Goal: Task Accomplishment & Management: Complete application form

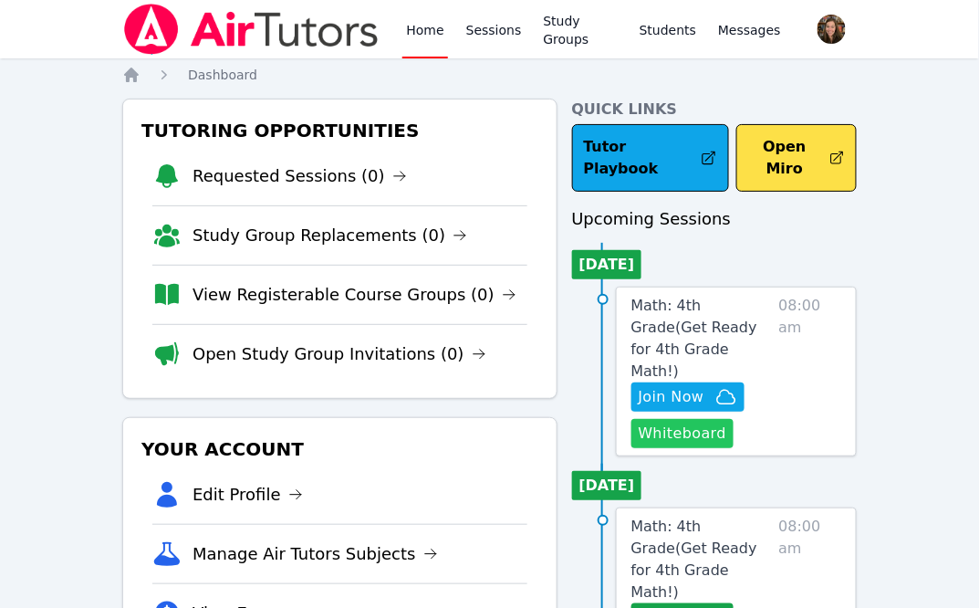
click at [685, 419] on button "Whiteboard" at bounding box center [682, 433] width 103 height 29
click at [697, 301] on span "Math: 4th Grade ( Get Ready for 4th Grade Math! )" at bounding box center [694, 338] width 126 height 83
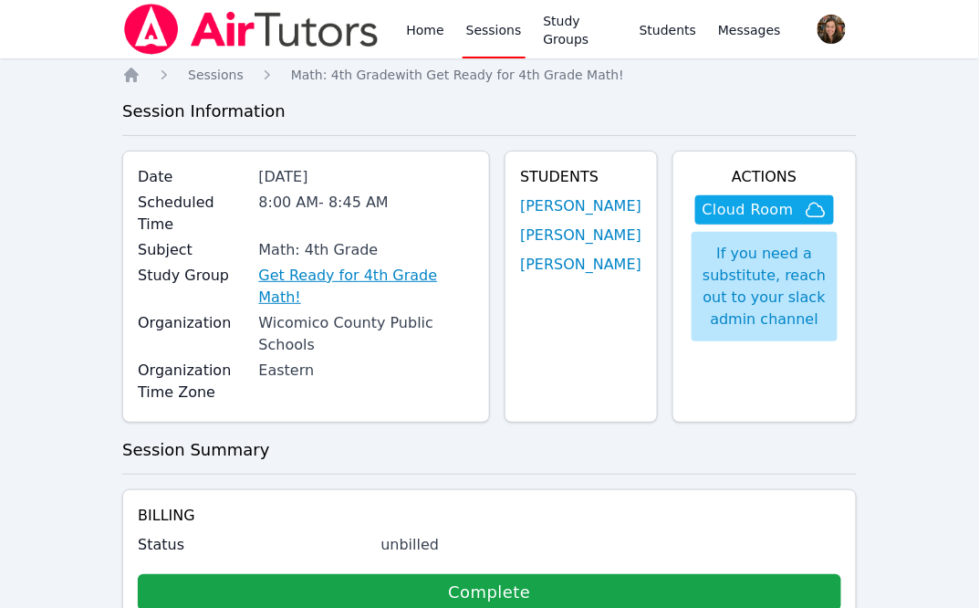
click at [288, 277] on link "Get Ready for 4th Grade Math!" at bounding box center [366, 287] width 216 height 44
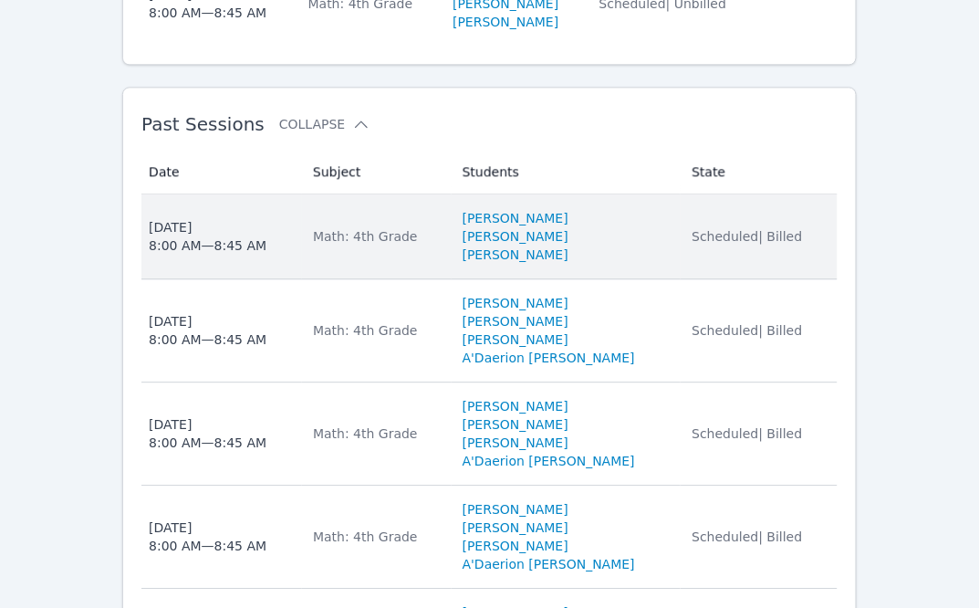
scroll to position [888, 0]
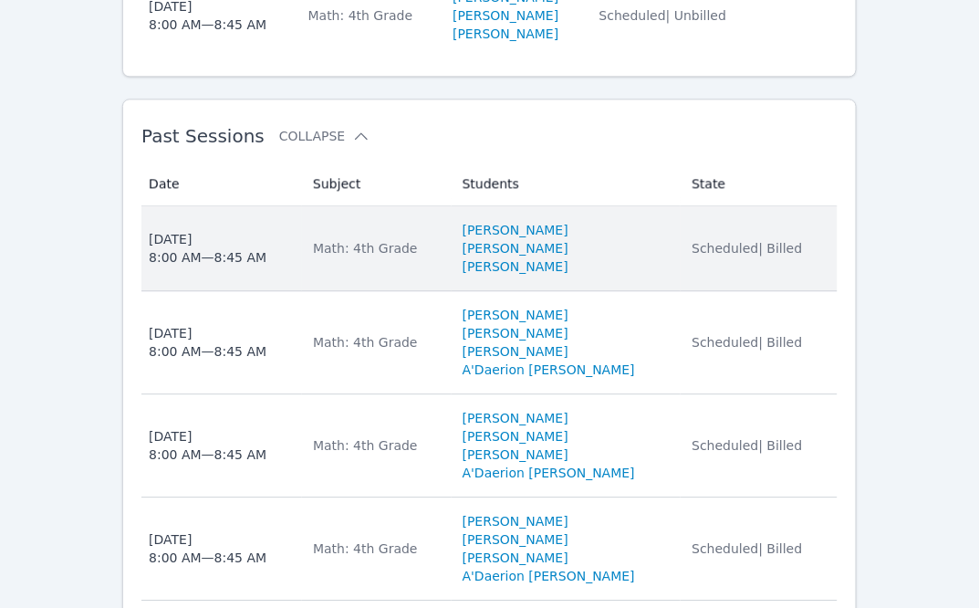
click at [416, 215] on td "Subject Math: 4th Grade" at bounding box center [377, 248] width 150 height 85
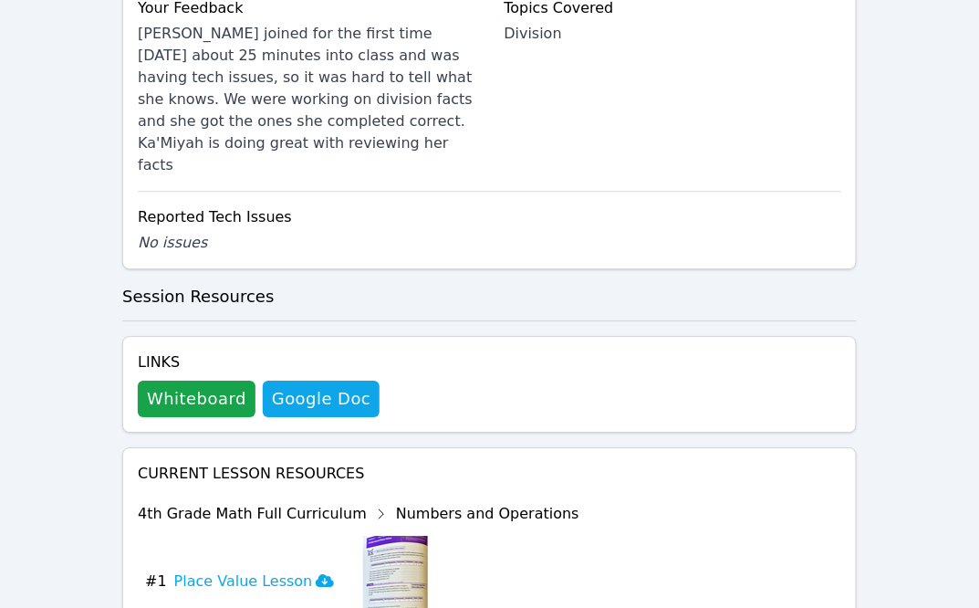
scroll to position [1028, 0]
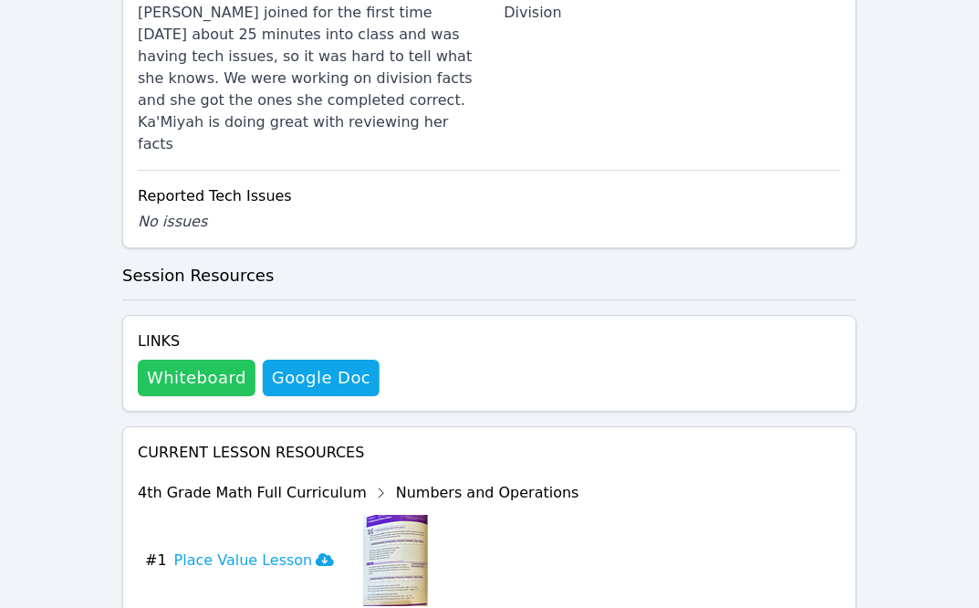
click at [210, 360] on button "Whiteboard" at bounding box center [197, 378] width 118 height 37
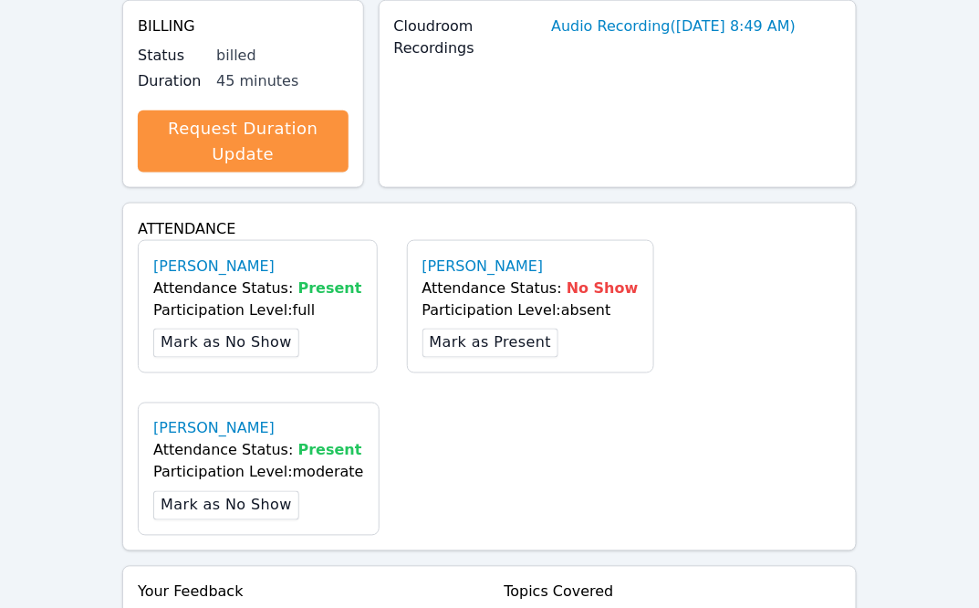
scroll to position [0, 0]
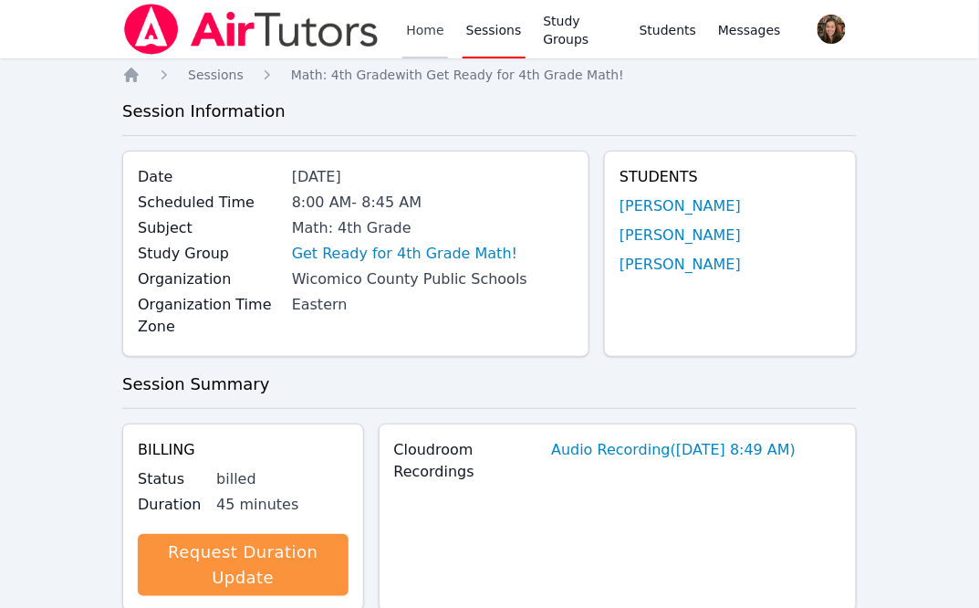
click at [417, 27] on link "Home" at bounding box center [424, 29] width 45 height 58
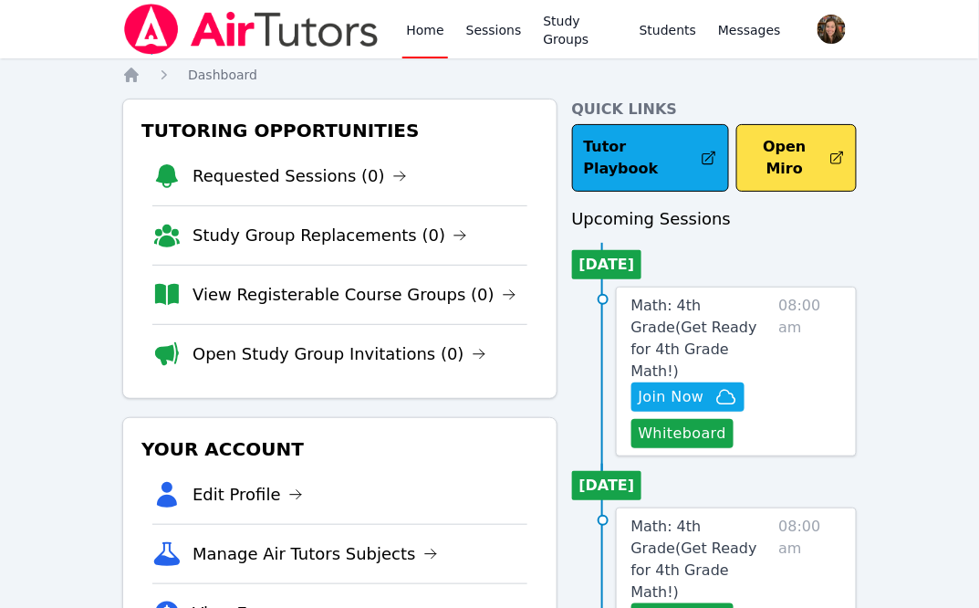
click at [539, 361] on div "Tutoring Opportunities Requested Sessions (0) Study Group Replacements (0) View…" at bounding box center [339, 249] width 434 height 300
click at [731, 390] on icon "button" at bounding box center [726, 397] width 18 height 14
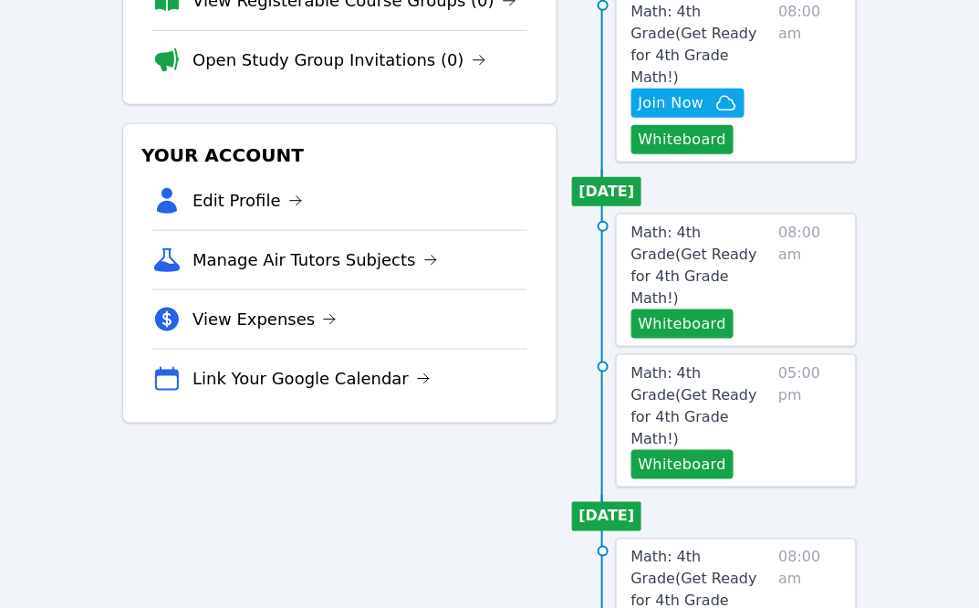
scroll to position [305, 0]
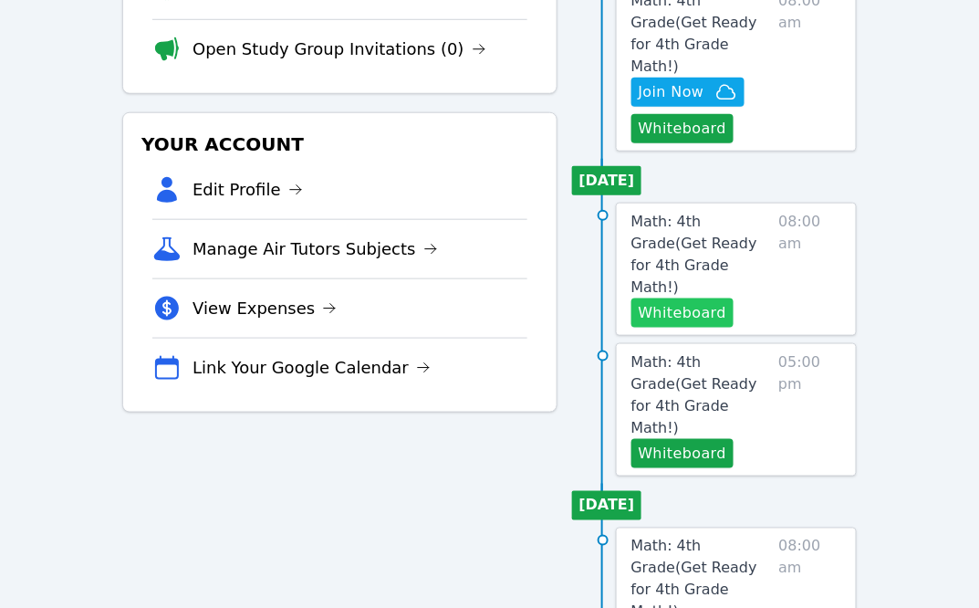
click at [702, 298] on button "Whiteboard" at bounding box center [682, 312] width 103 height 29
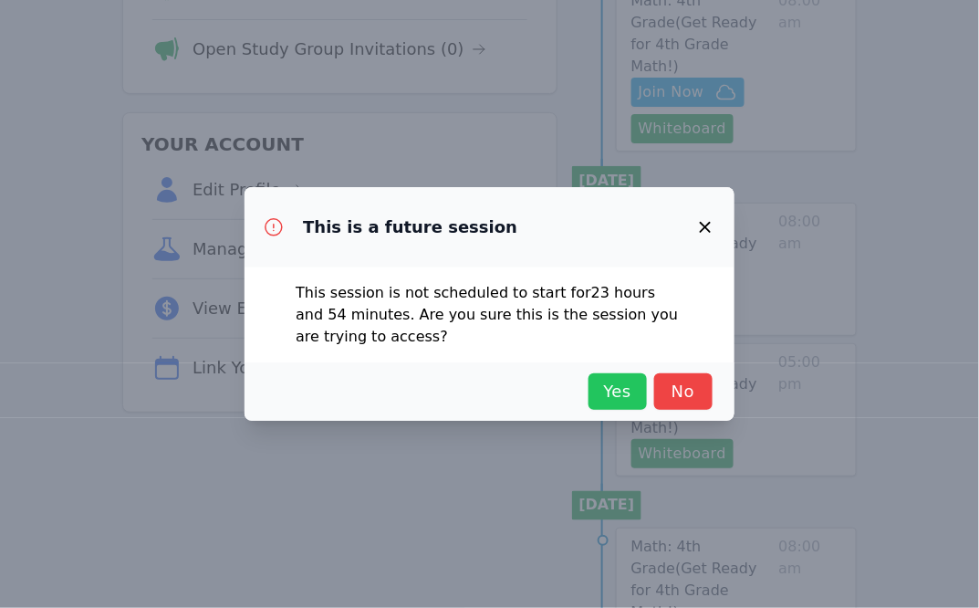
click at [621, 399] on span "Yes" at bounding box center [618, 392] width 40 height 26
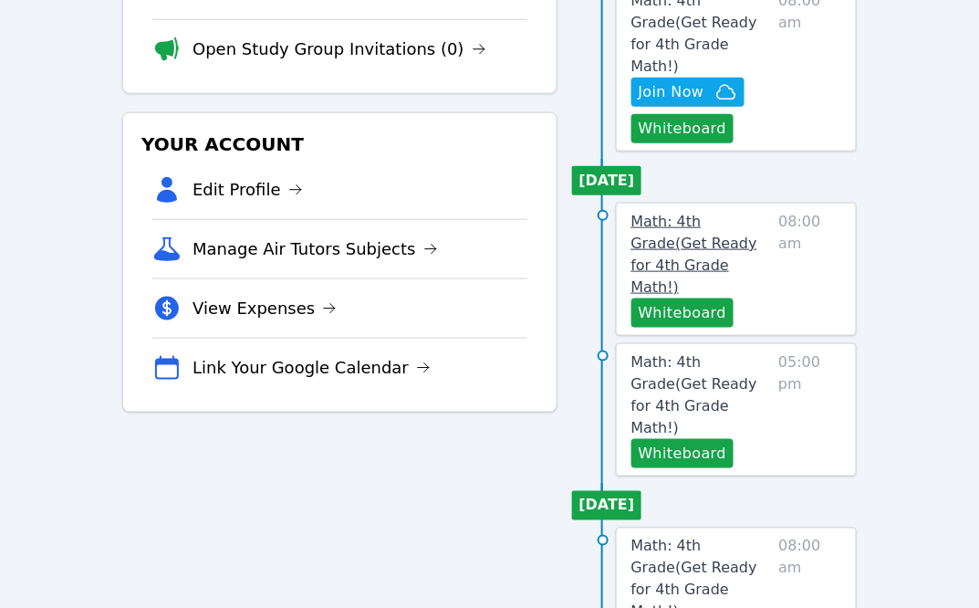
click at [685, 213] on span "Math: 4th Grade ( Get Ready for 4th Grade Math! )" at bounding box center [694, 254] width 126 height 83
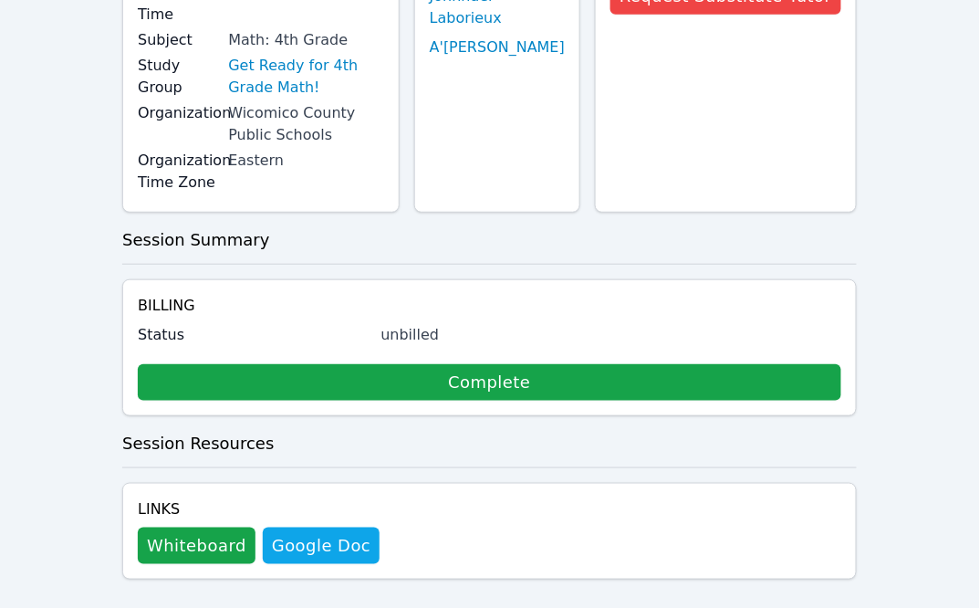
scroll to position [226, 0]
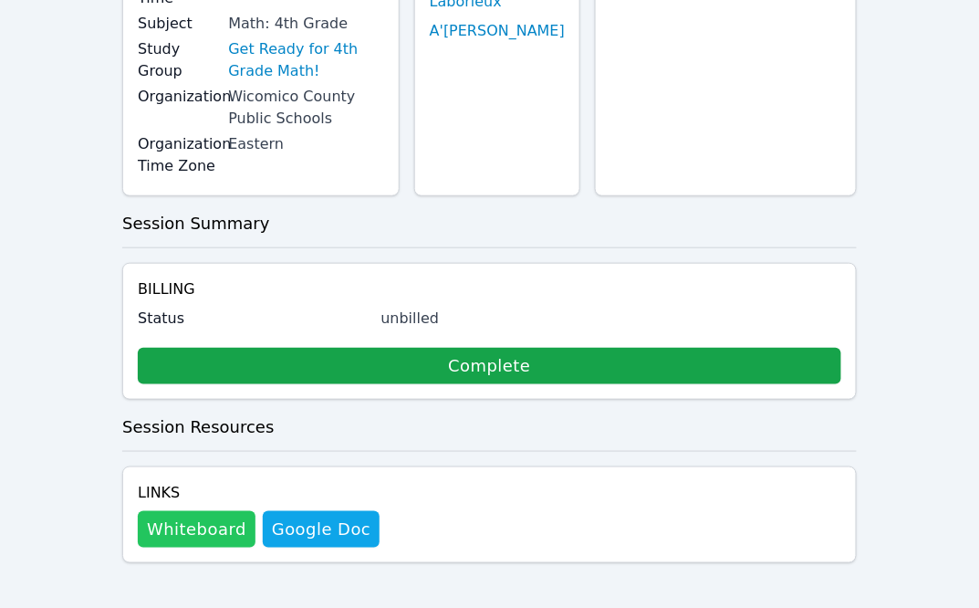
click at [203, 520] on button "Whiteboard" at bounding box center [197, 529] width 118 height 37
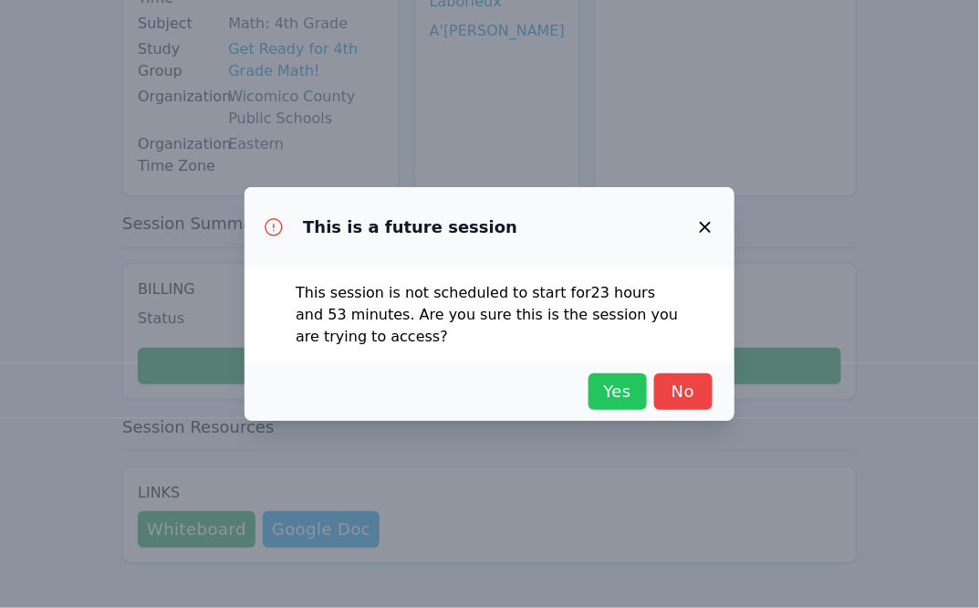
click at [599, 397] on span "Yes" at bounding box center [618, 392] width 40 height 26
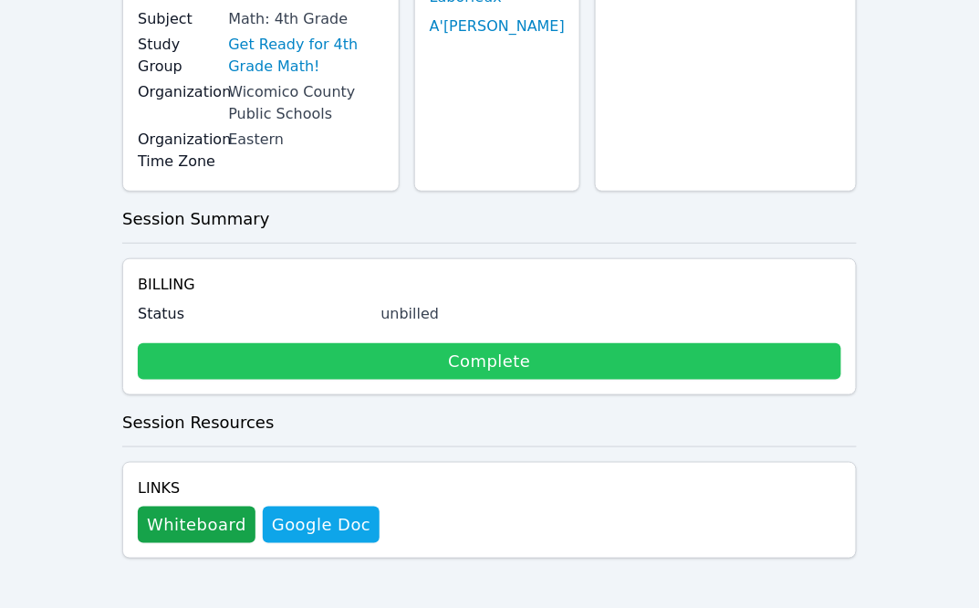
scroll to position [0, 0]
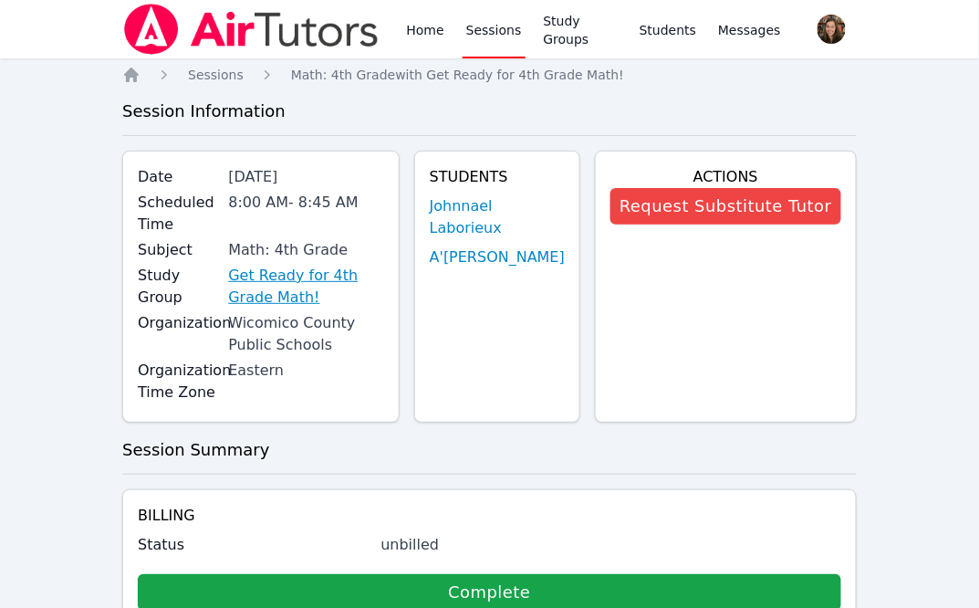
click at [351, 276] on link "Get Ready for 4th Grade Math!" at bounding box center [305, 287] width 155 height 44
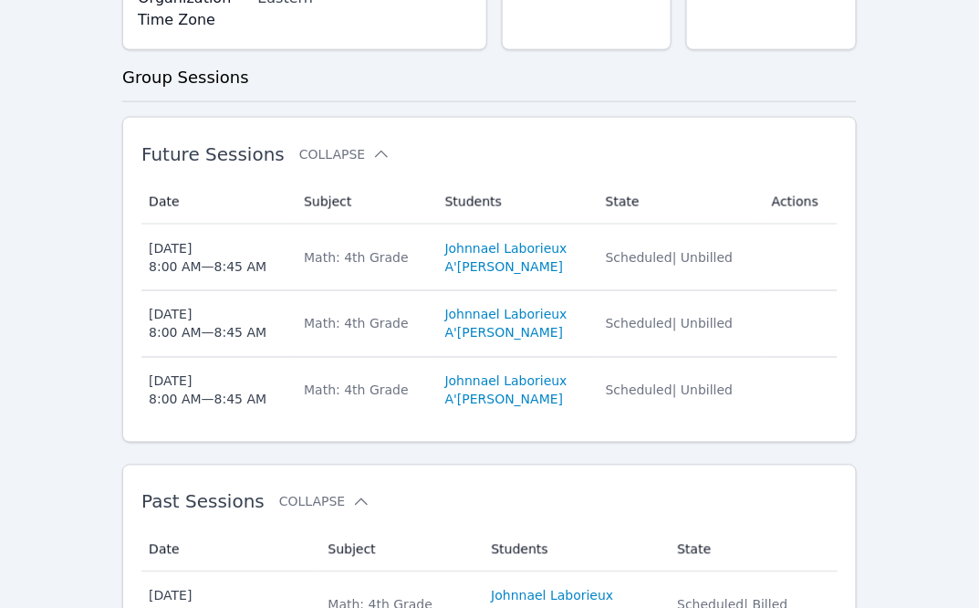
scroll to position [795, 0]
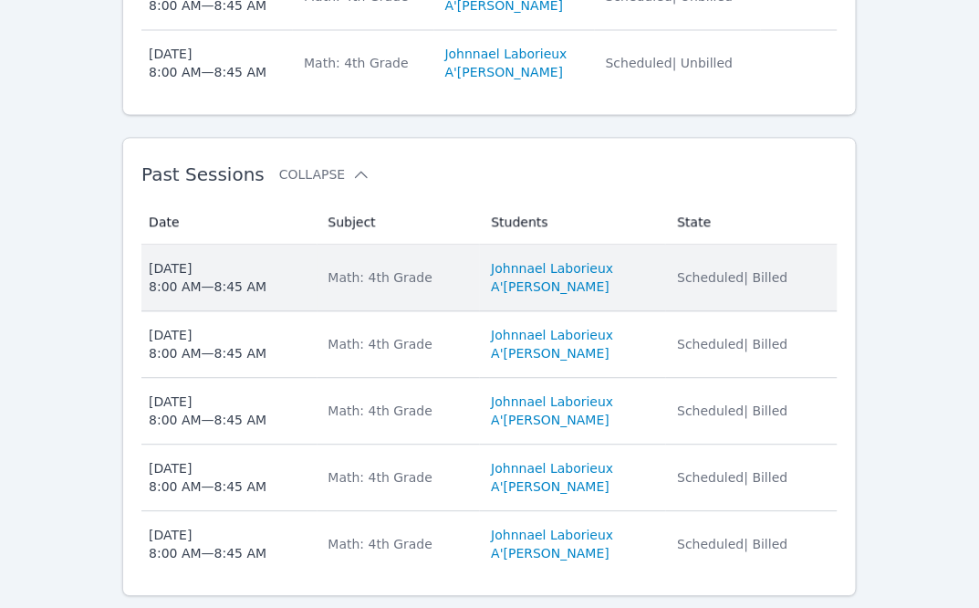
click at [286, 259] on span "[DATE] 8:00 AM — 8:45 AM" at bounding box center [227, 277] width 157 height 37
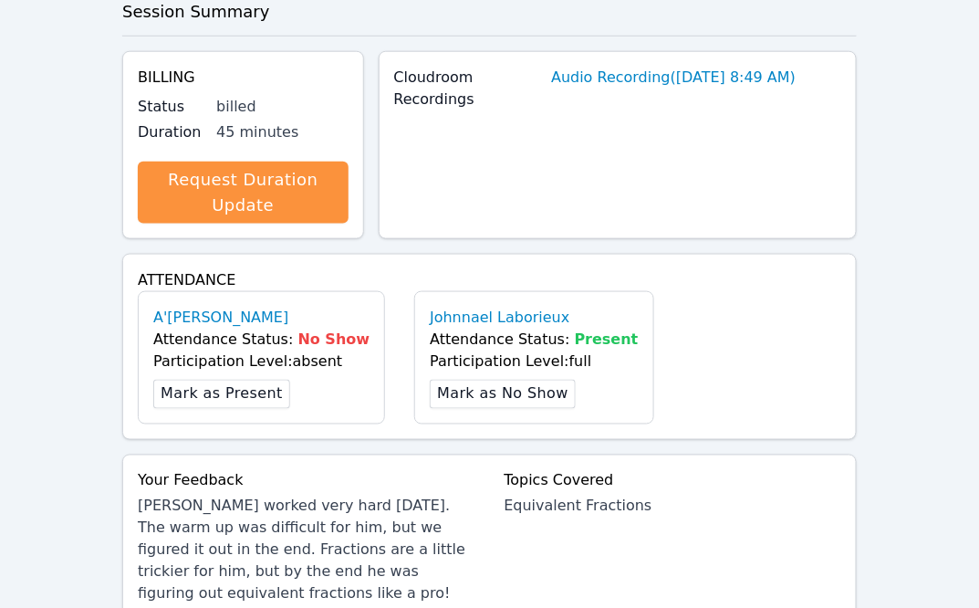
scroll to position [675, 0]
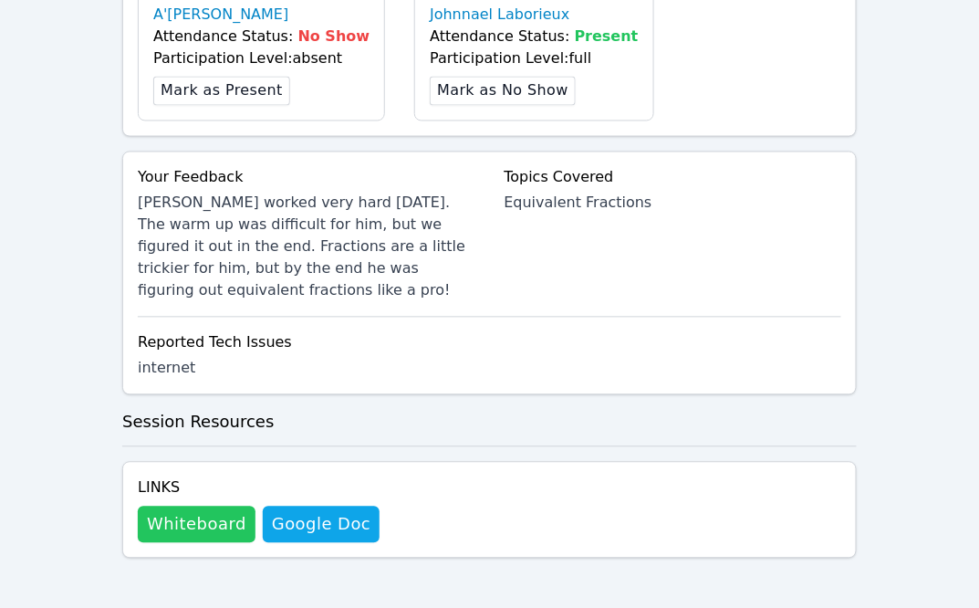
click at [205, 528] on button "Whiteboard" at bounding box center [197, 524] width 118 height 37
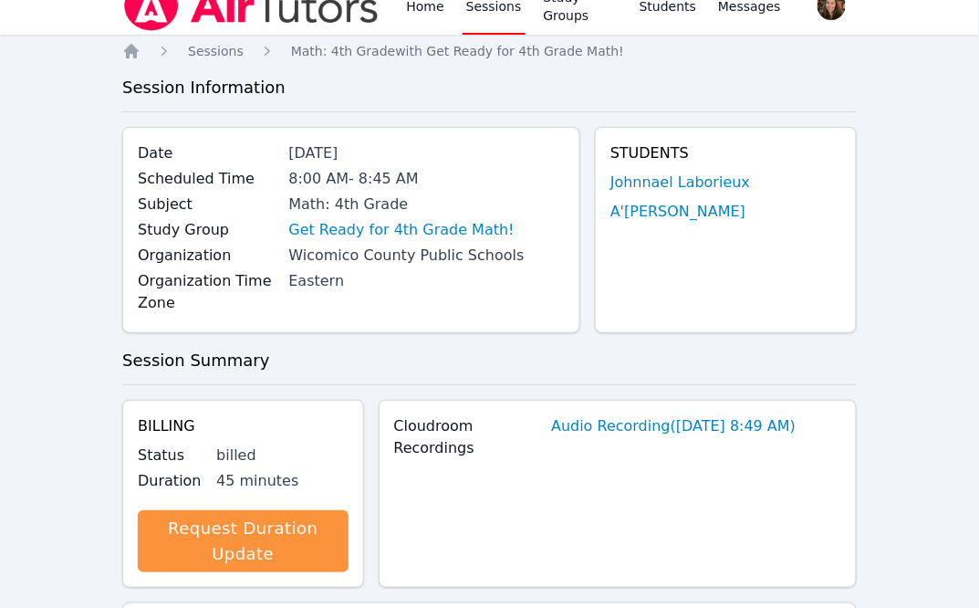
scroll to position [0, 0]
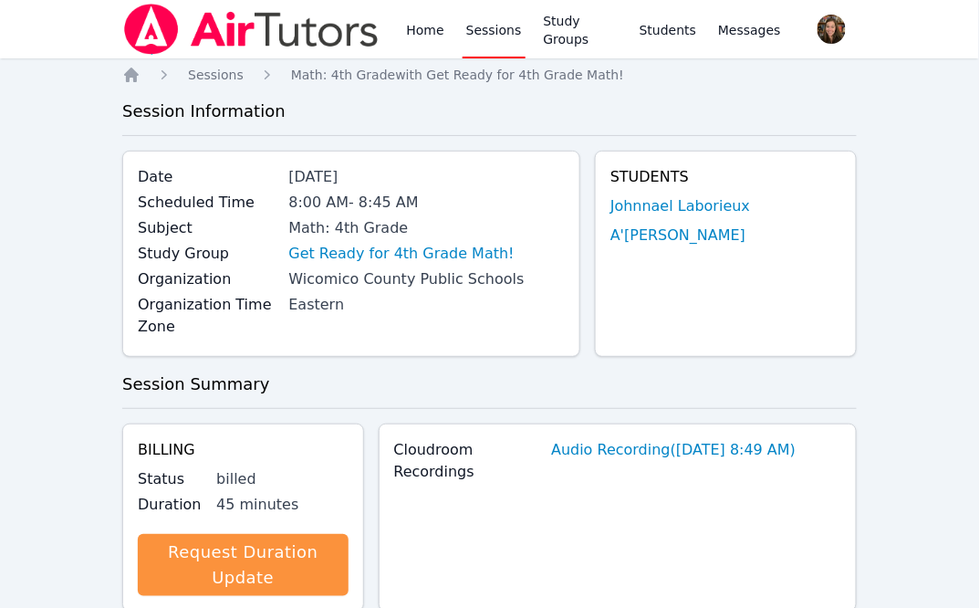
click at [500, 27] on link "Sessions" at bounding box center [494, 29] width 63 height 58
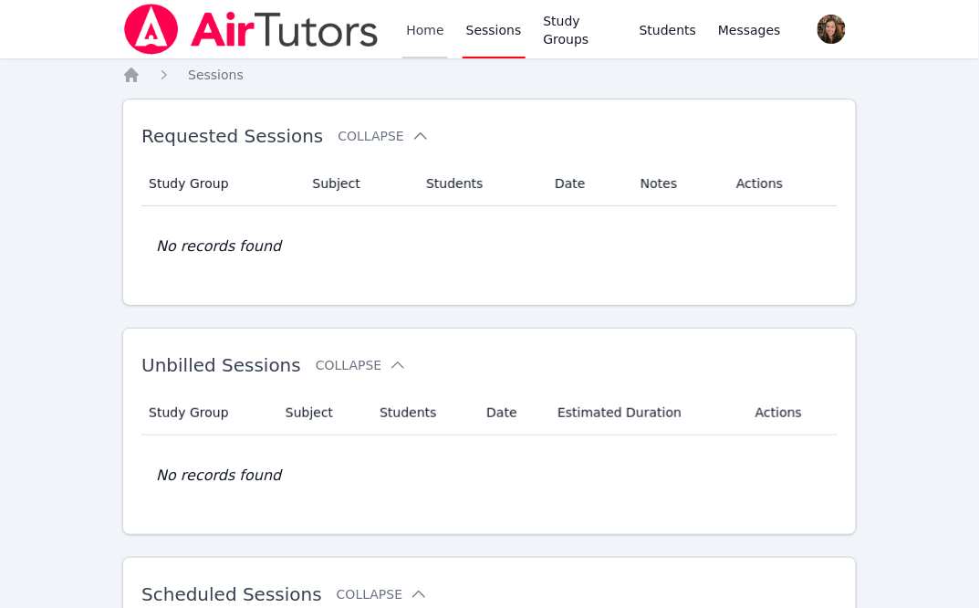
click at [419, 35] on link "Home" at bounding box center [424, 29] width 45 height 58
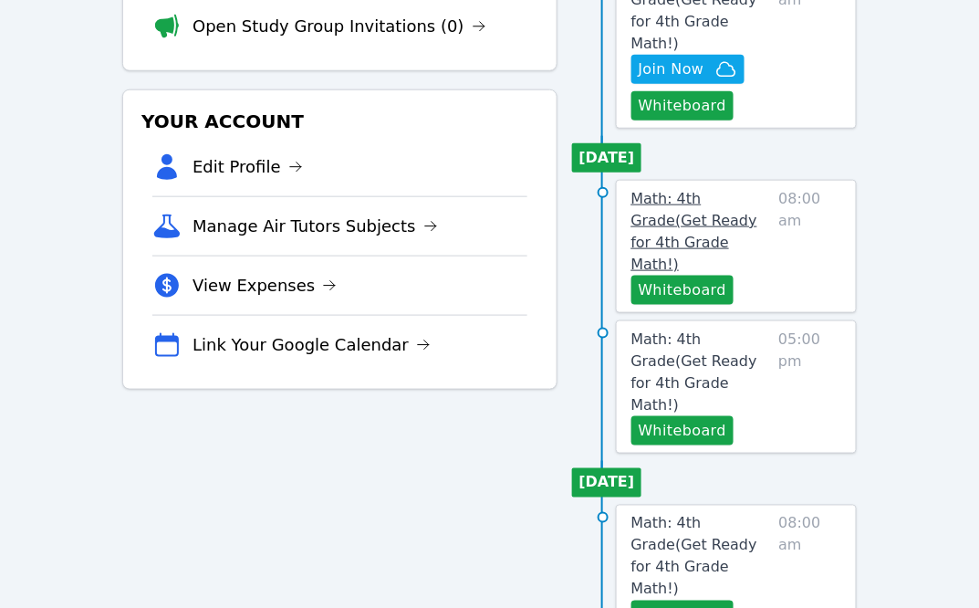
scroll to position [333, 0]
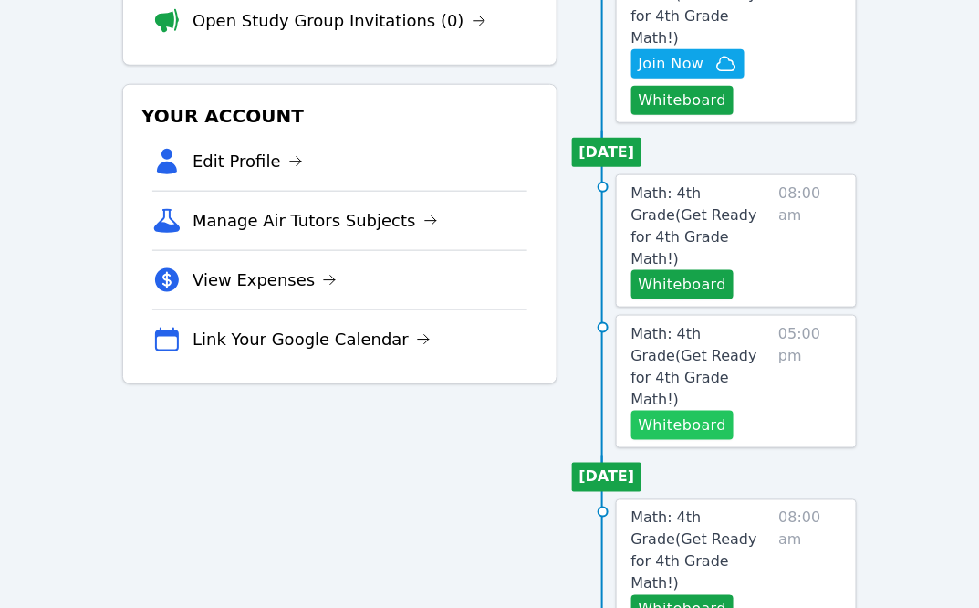
click at [683, 411] on button "Whiteboard" at bounding box center [682, 425] width 103 height 29
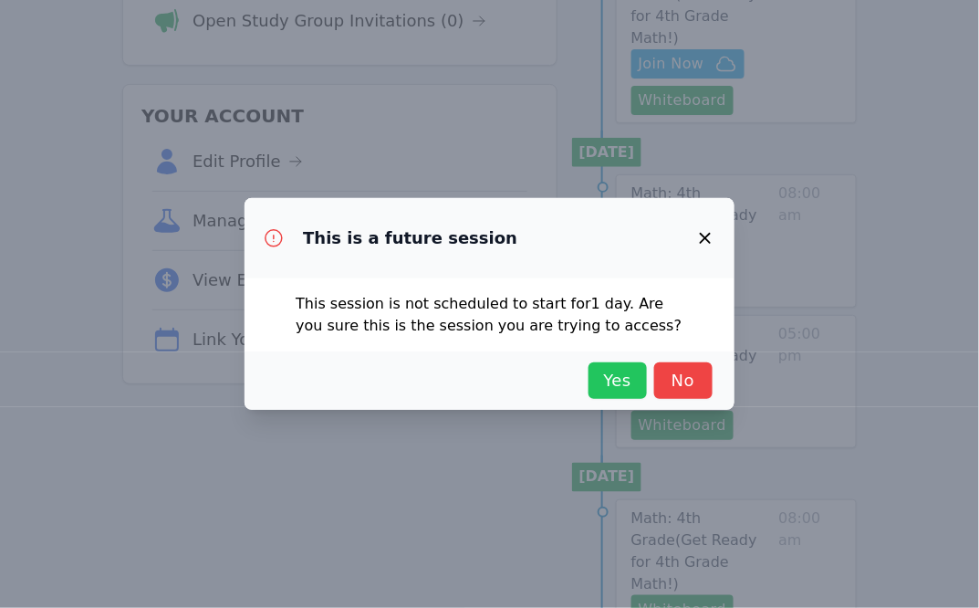
click at [605, 384] on span "Yes" at bounding box center [618, 381] width 40 height 26
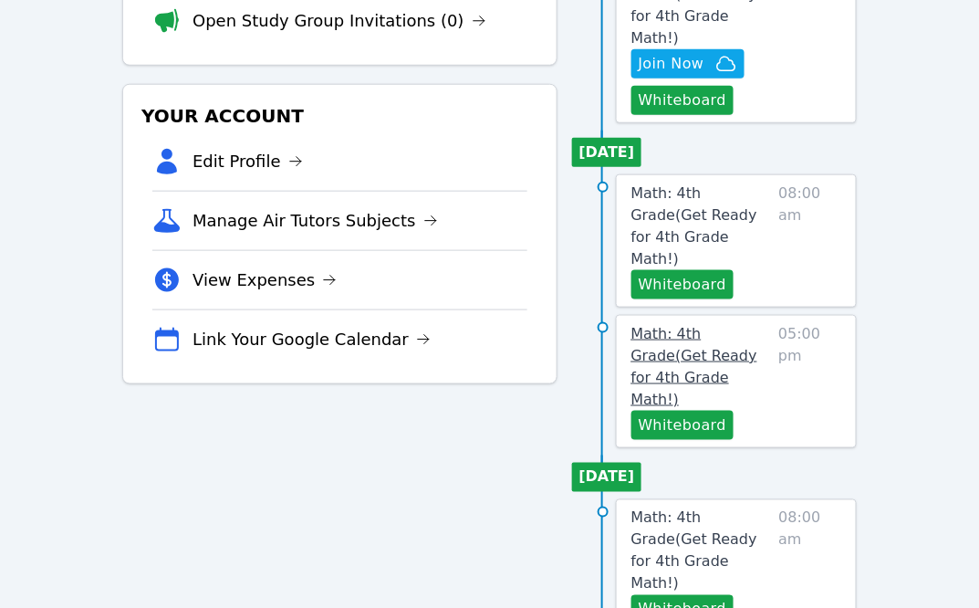
click at [727, 323] on link "Math: 4th Grade ( Get Ready for 4th Grade Math! )" at bounding box center [701, 367] width 141 height 88
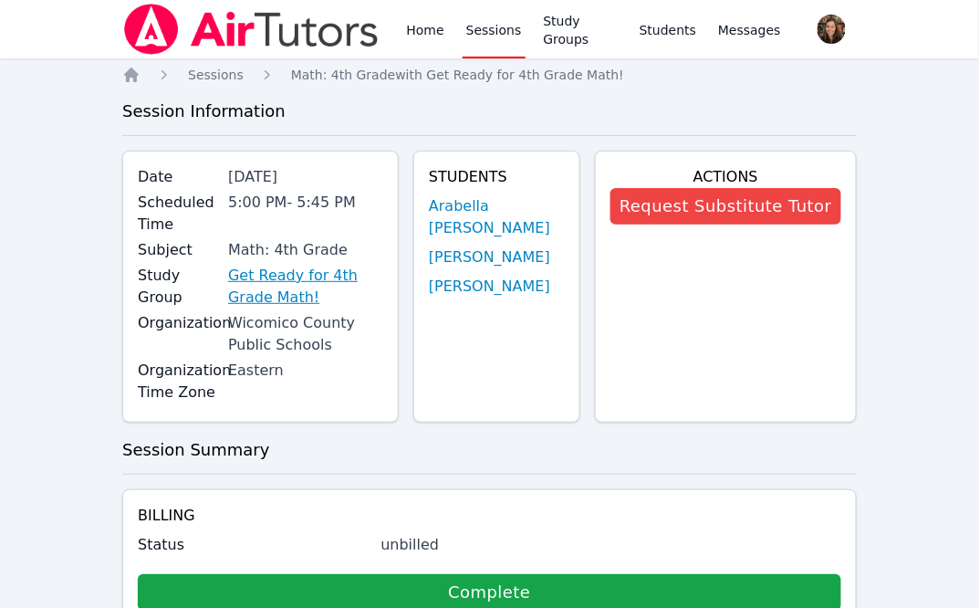
click at [325, 274] on link "Get Ready for 4th Grade Math!" at bounding box center [305, 287] width 155 height 44
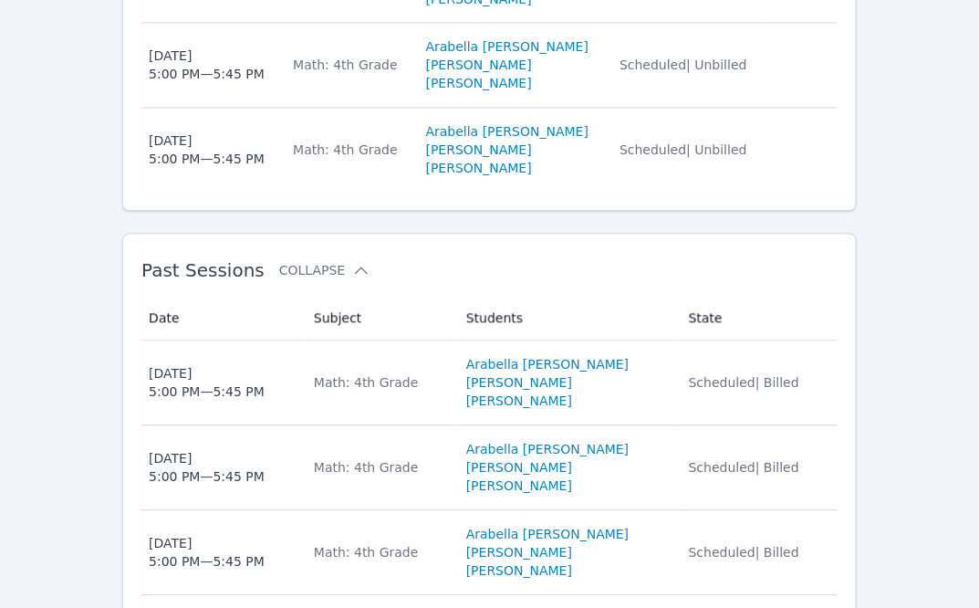
scroll to position [777, 0]
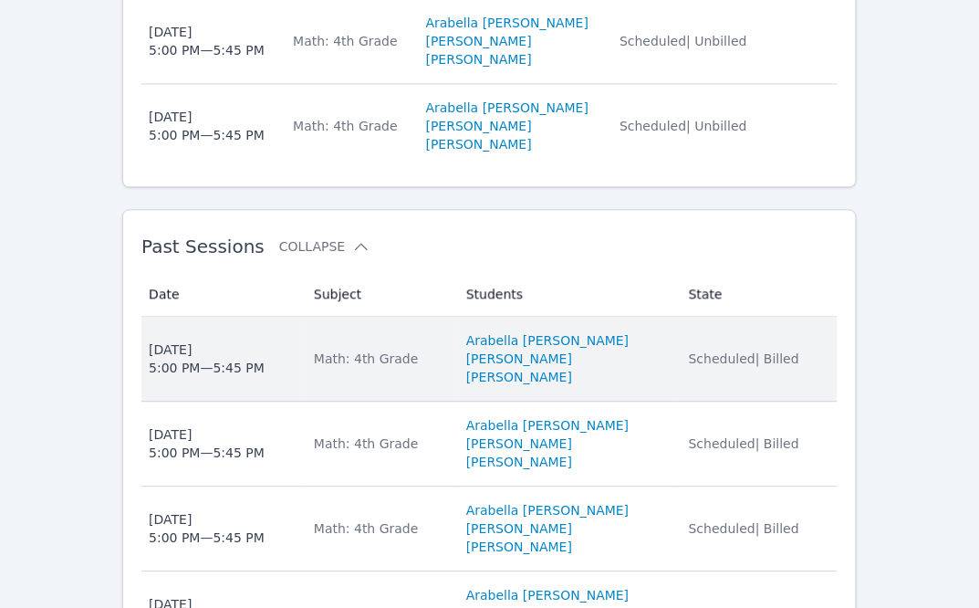
click at [303, 337] on td "Date [DATE] 5:00 PM — 5:45 PM" at bounding box center [222, 359] width 162 height 85
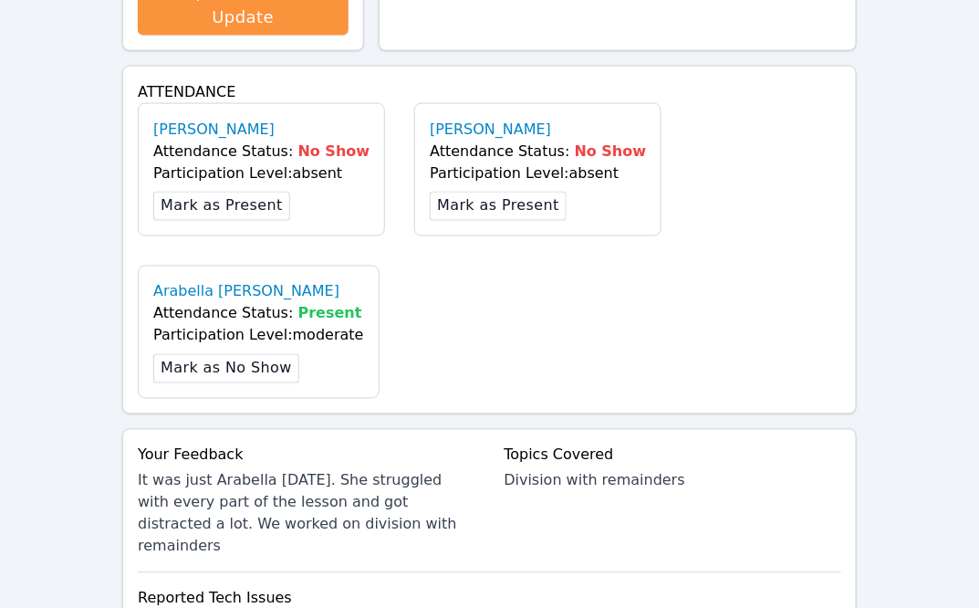
scroll to position [815, 0]
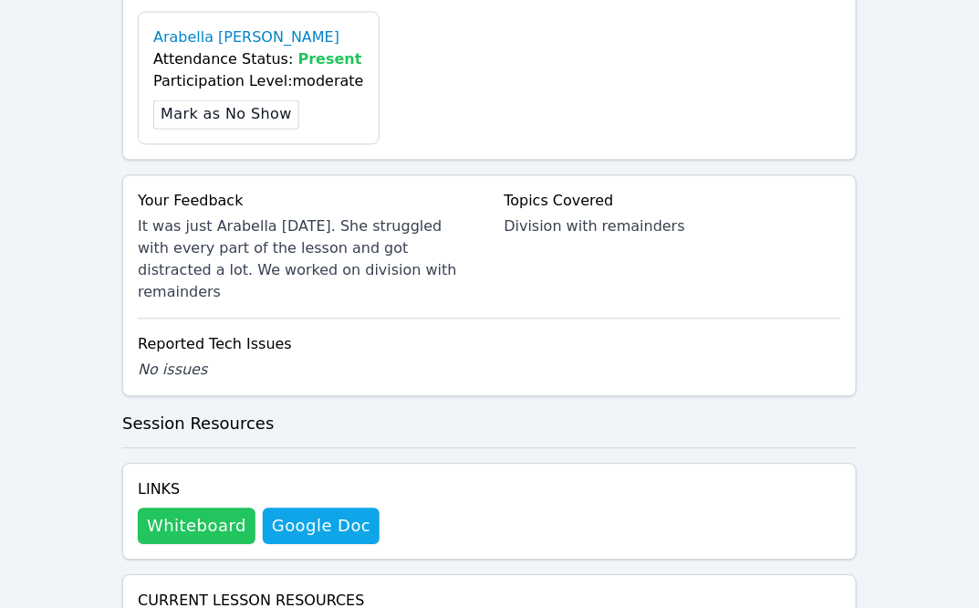
click at [176, 507] on button "Whiteboard" at bounding box center [197, 525] width 118 height 37
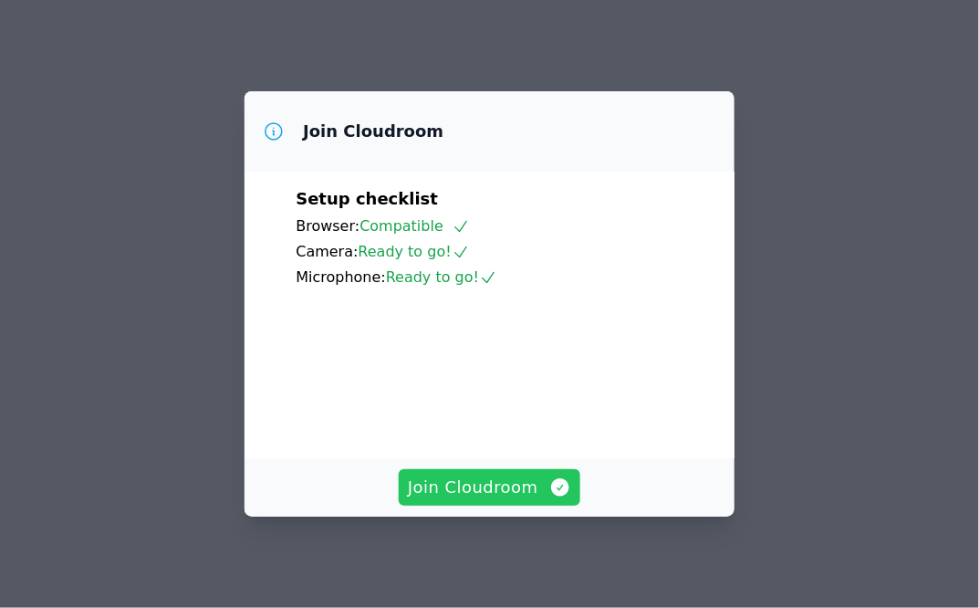
click at [477, 486] on span "Join Cloudroom" at bounding box center [489, 488] width 163 height 26
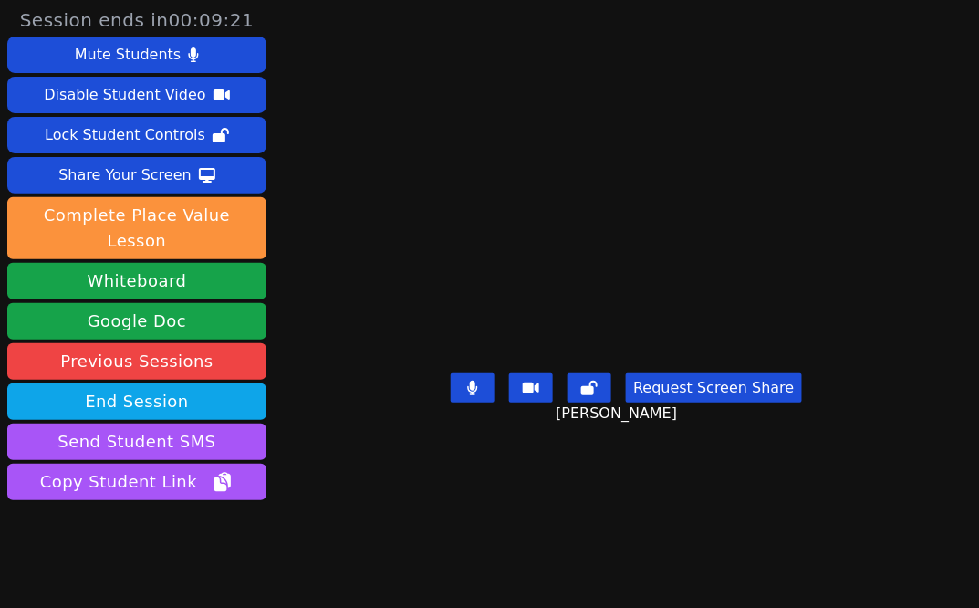
click at [634, 492] on main "Laveah Griffin Request Screen Share Laveah Griffin" at bounding box center [626, 304] width 469 height 608
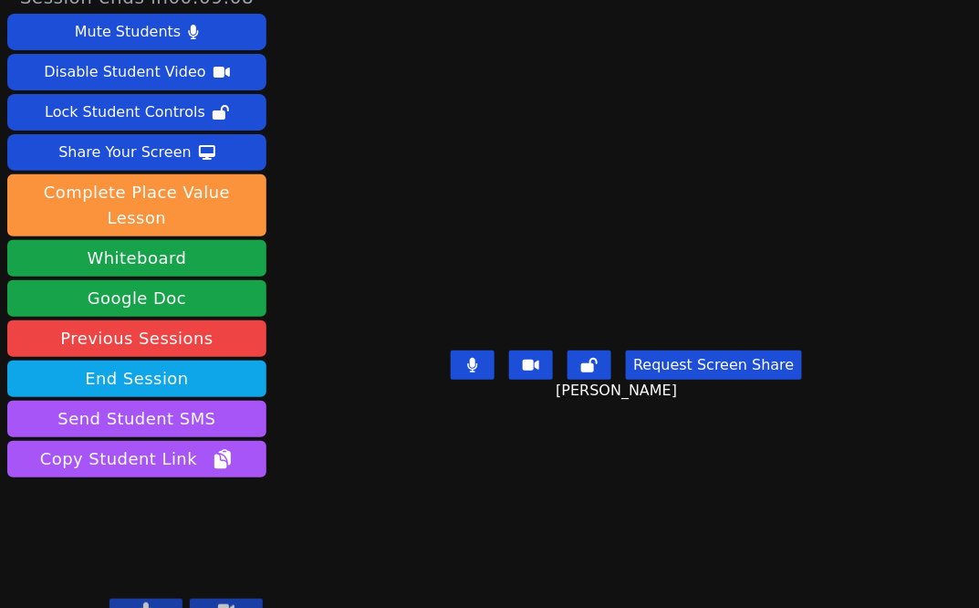
click at [697, 185] on video at bounding box center [626, 244] width 274 height 197
click at [788, 203] on div "[PERSON_NAME]" at bounding box center [626, 244] width 350 height 197
click at [710, 506] on main "Laveah Griffin Request Screen Share Laveah Griffin" at bounding box center [626, 281] width 469 height 608
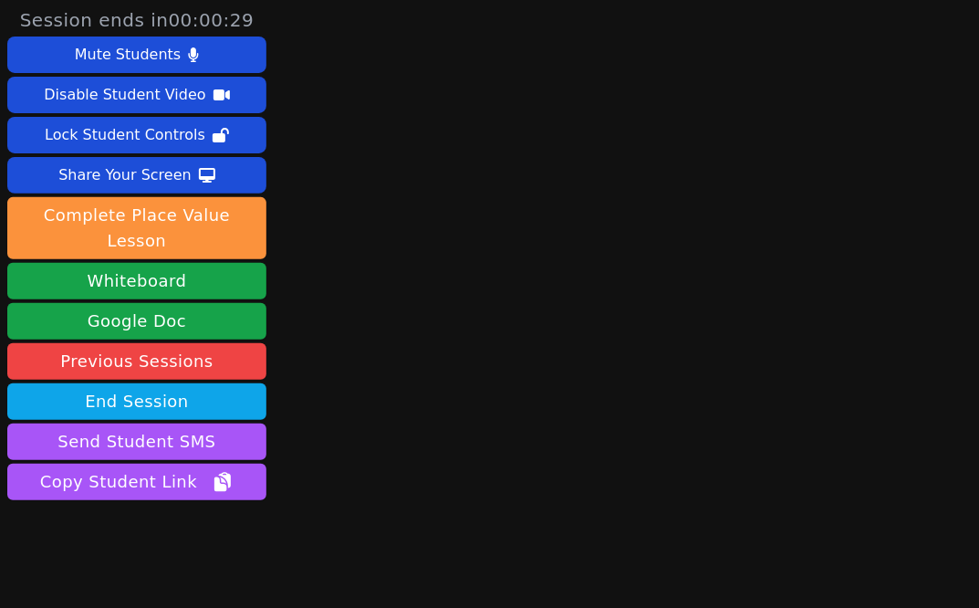
scroll to position [0, 0]
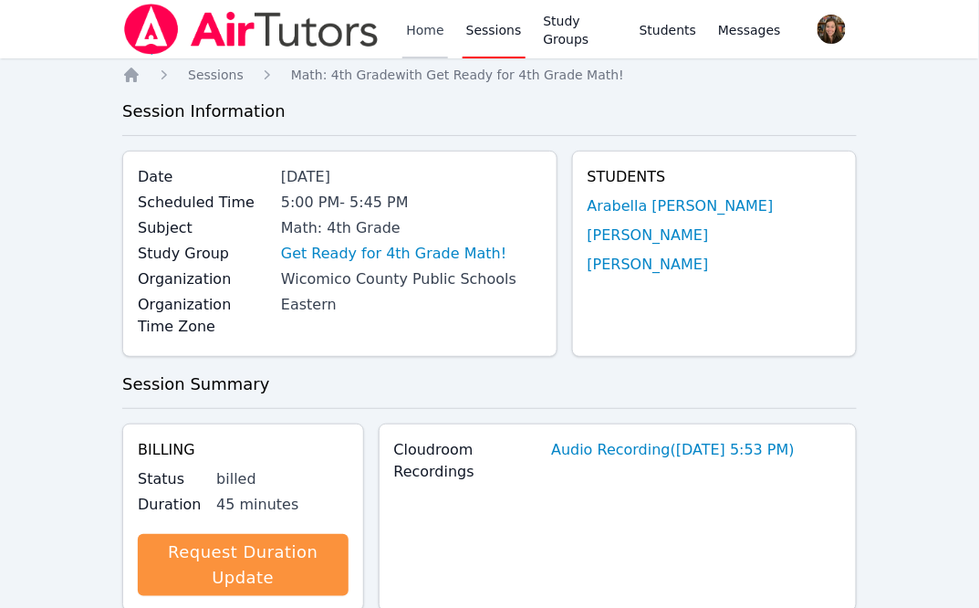
click at [442, 29] on link "Home" at bounding box center [424, 29] width 45 height 58
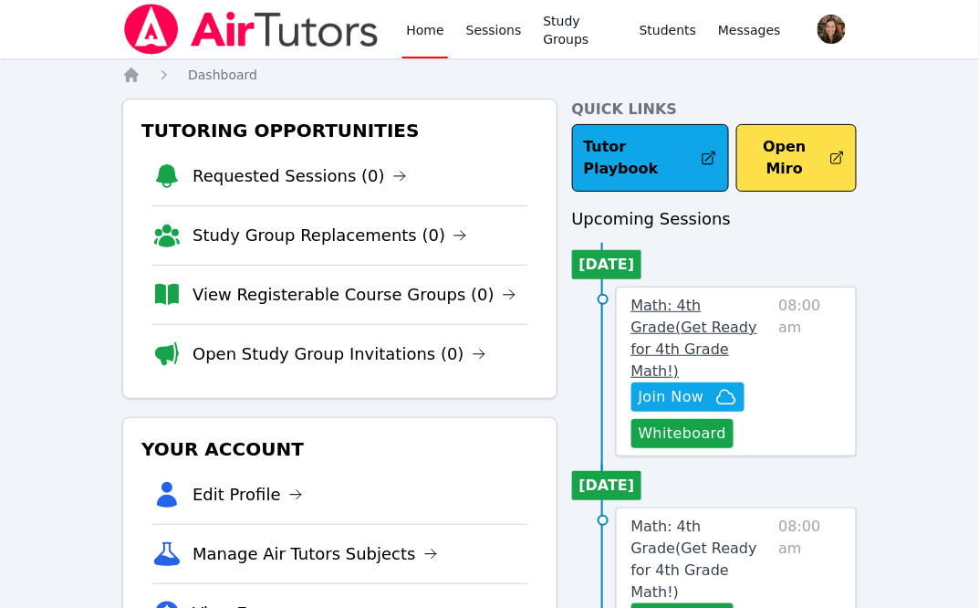
click at [735, 297] on span "Math: 4th Grade ( Get Ready for 4th Grade Math! )" at bounding box center [694, 338] width 126 height 83
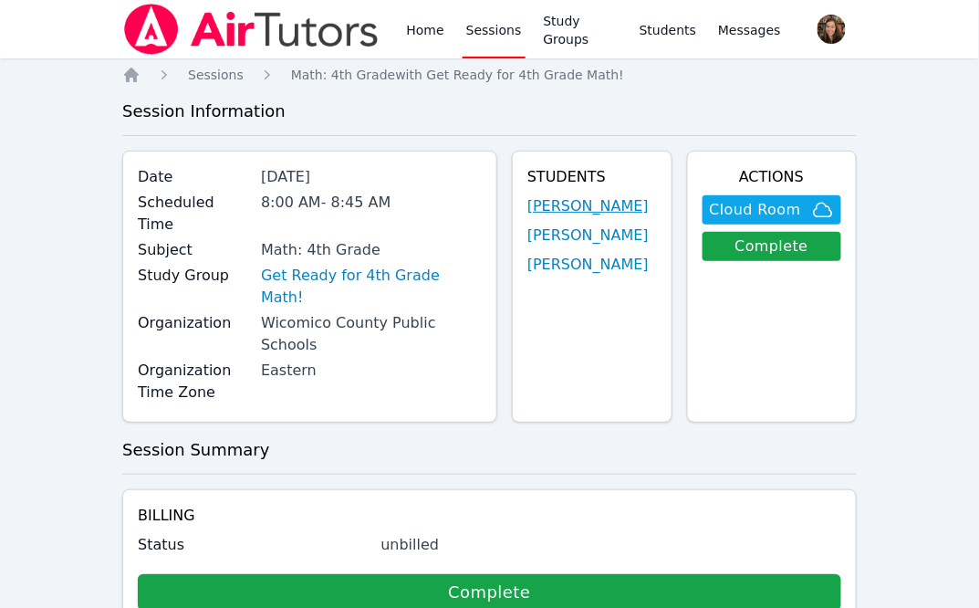
click at [559, 207] on link "[PERSON_NAME]" at bounding box center [587, 206] width 121 height 22
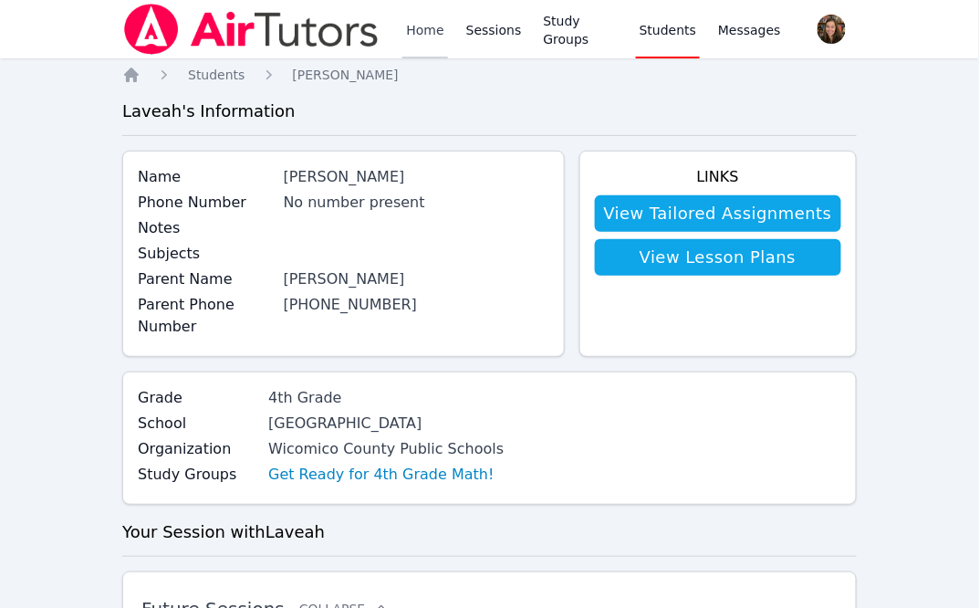
click at [440, 22] on link "Home" at bounding box center [424, 29] width 45 height 58
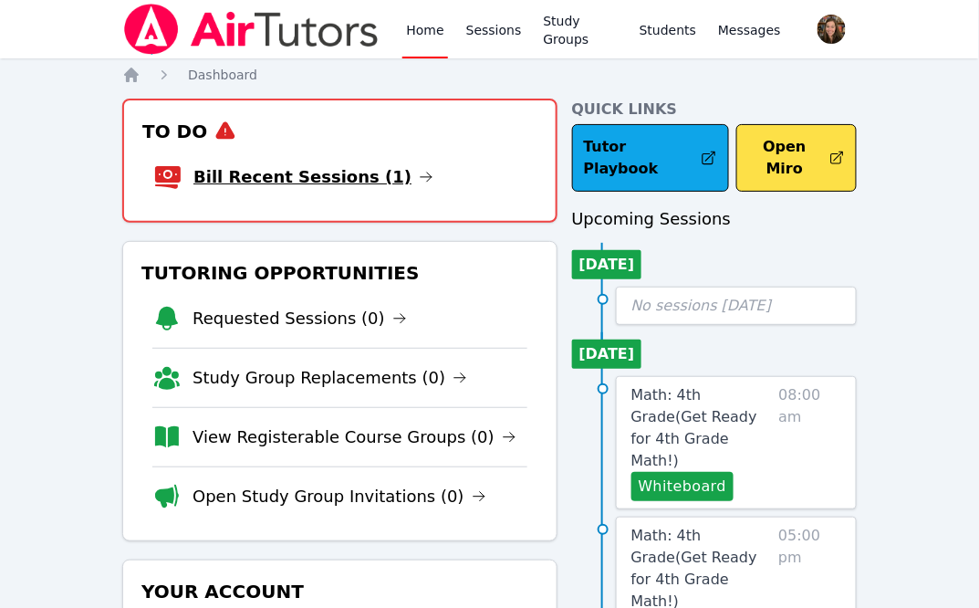
click at [296, 188] on link "Bill Recent Sessions (1)" at bounding box center [313, 177] width 240 height 26
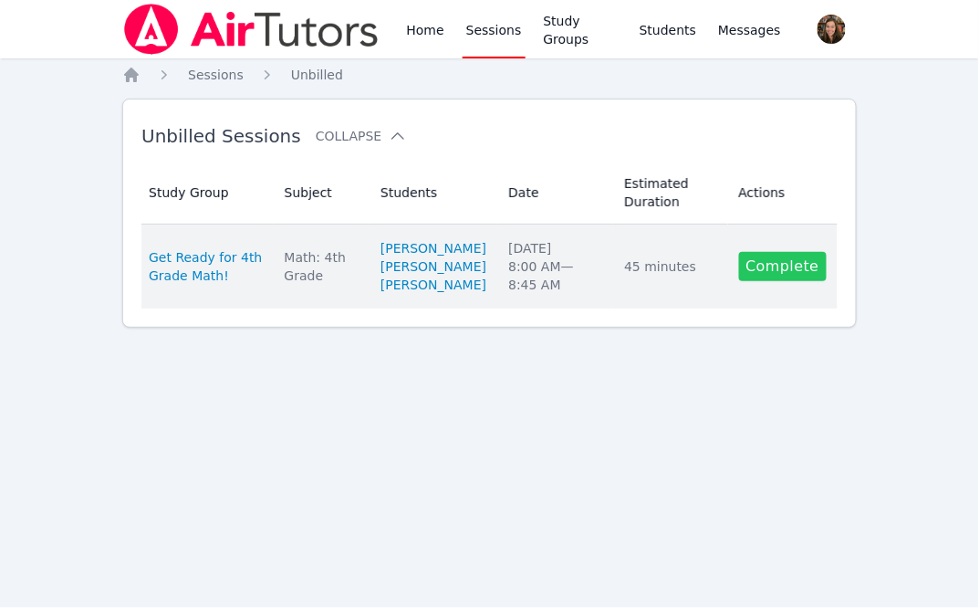
click at [756, 281] on link "Complete" at bounding box center [783, 266] width 88 height 29
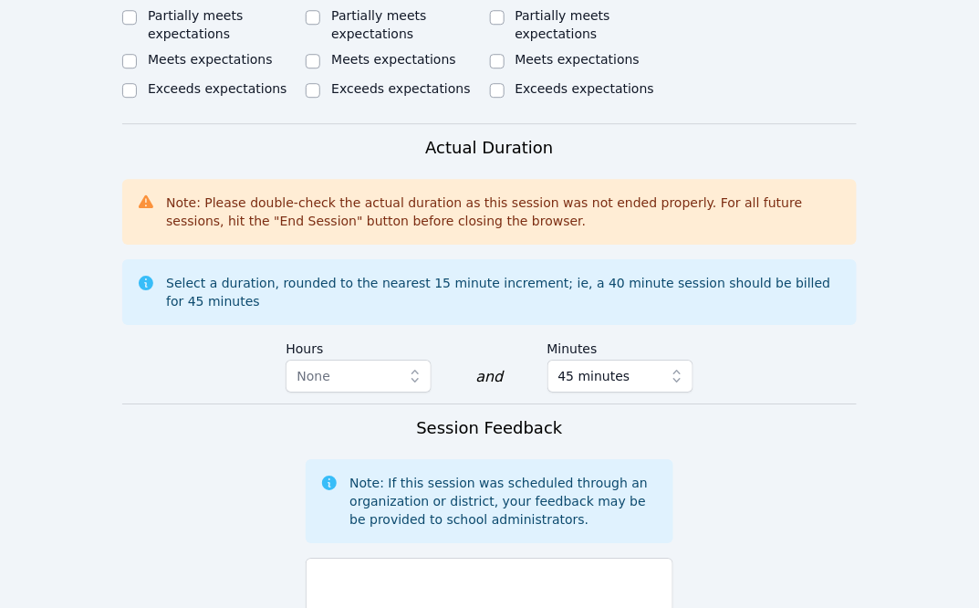
scroll to position [1279, 0]
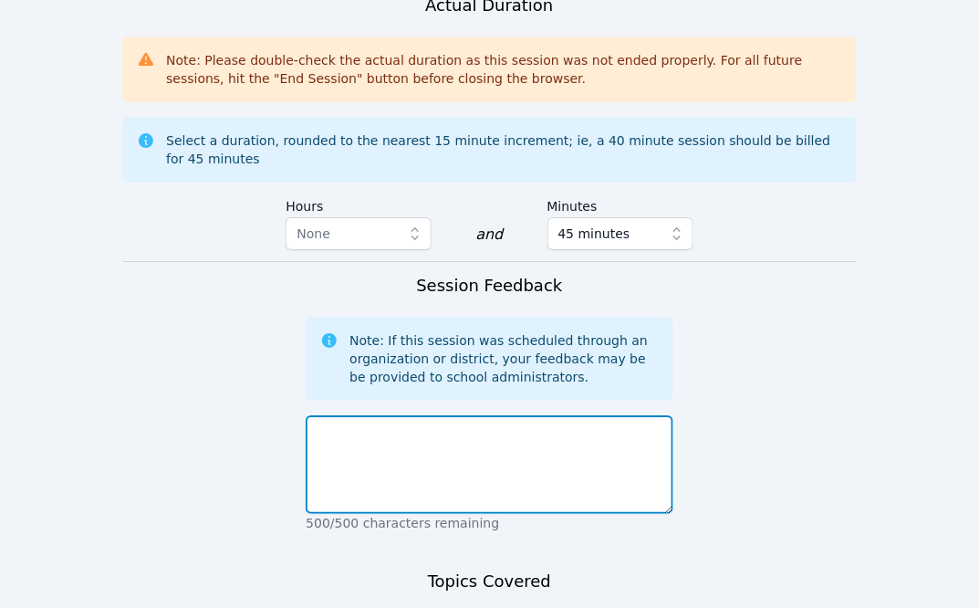
click at [371, 428] on textarea at bounding box center [489, 464] width 367 height 99
type textarea "No students present"
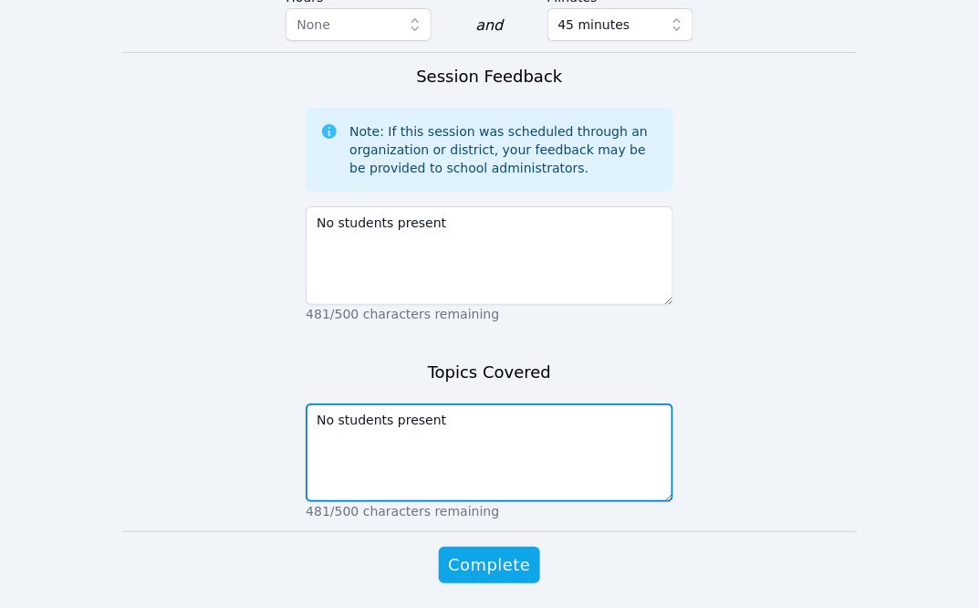
scroll to position [1491, 0]
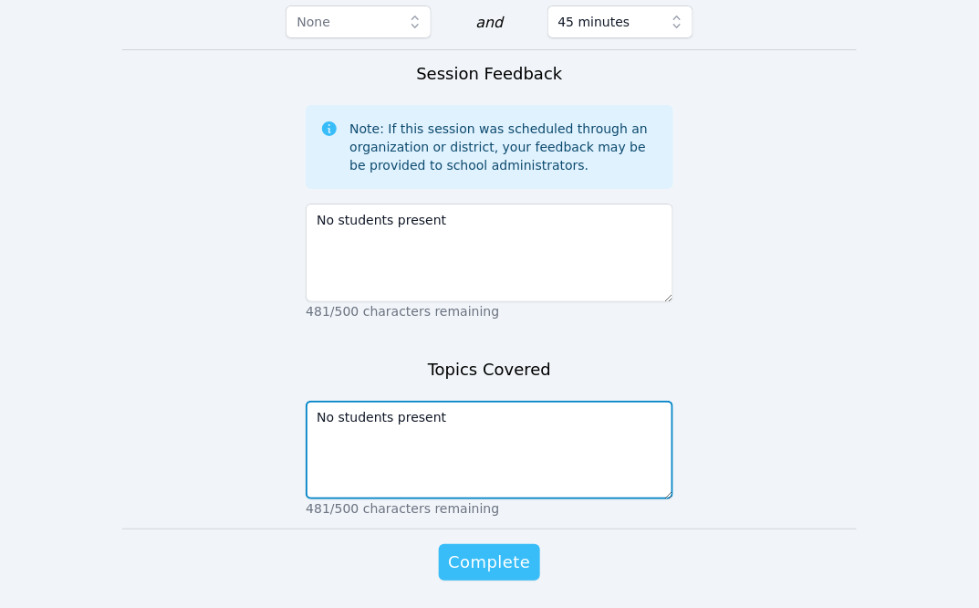
type textarea "No students present"
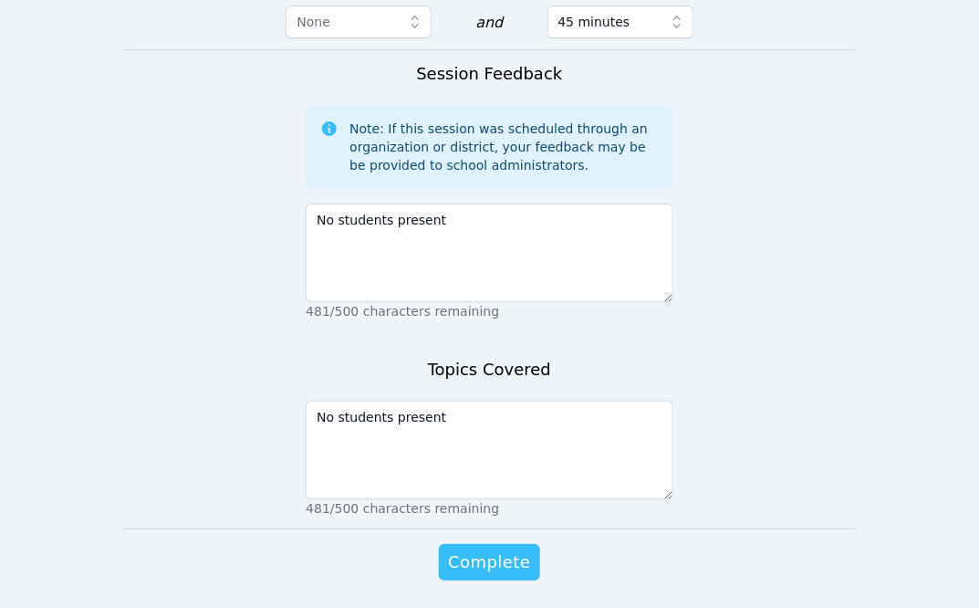
click at [506, 549] on span "Complete" at bounding box center [489, 562] width 82 height 26
